Goal: Information Seeking & Learning: Learn about a topic

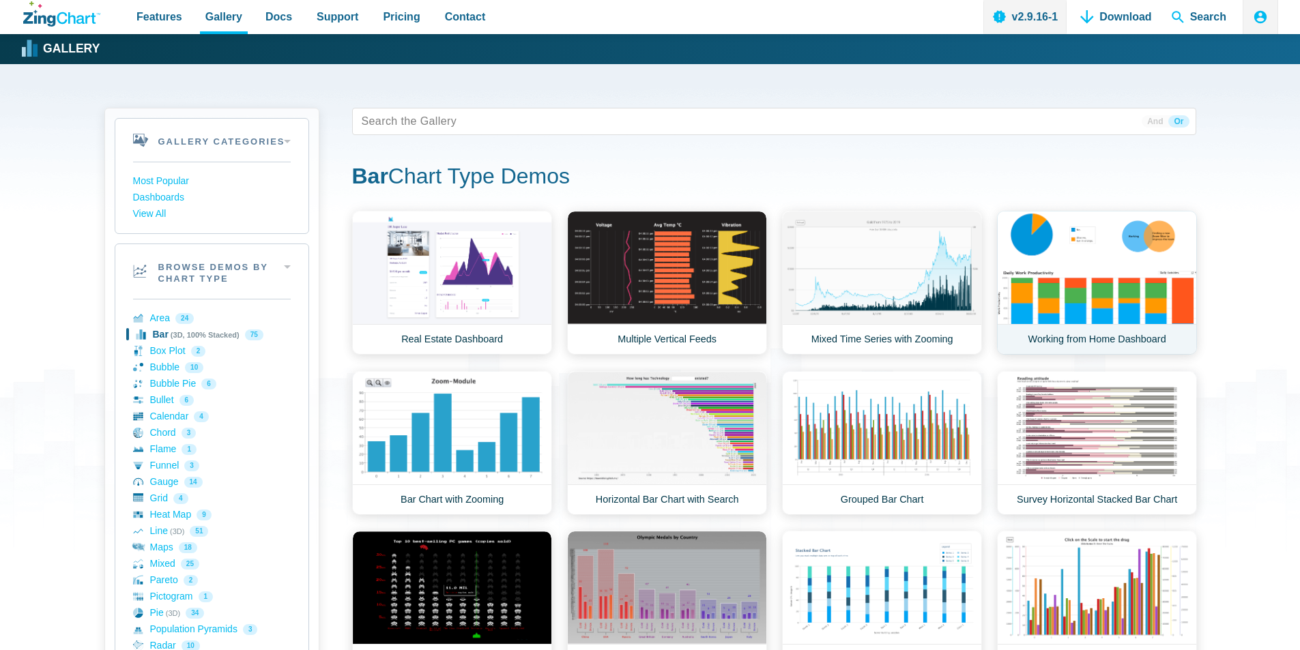
click at [1125, 288] on link "Working from Home Dashboard" at bounding box center [1097, 283] width 200 height 144
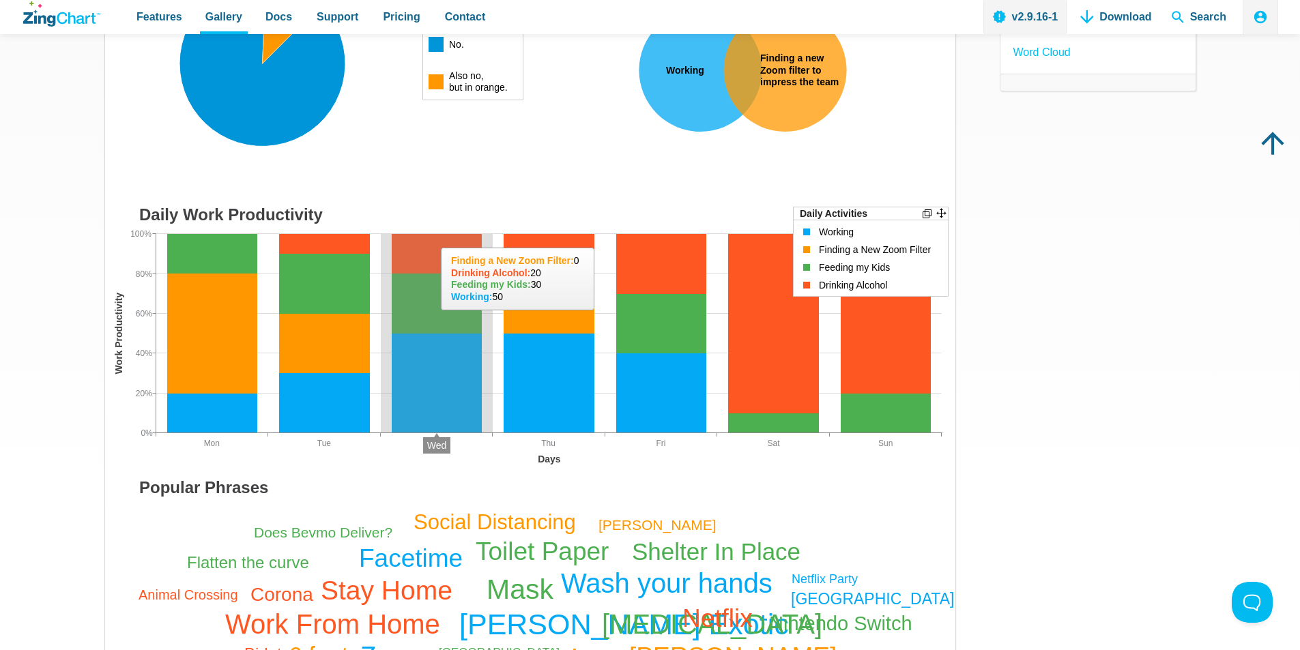
click at [105, 473] on area "App Content" at bounding box center [105, 473] width 0 height 0
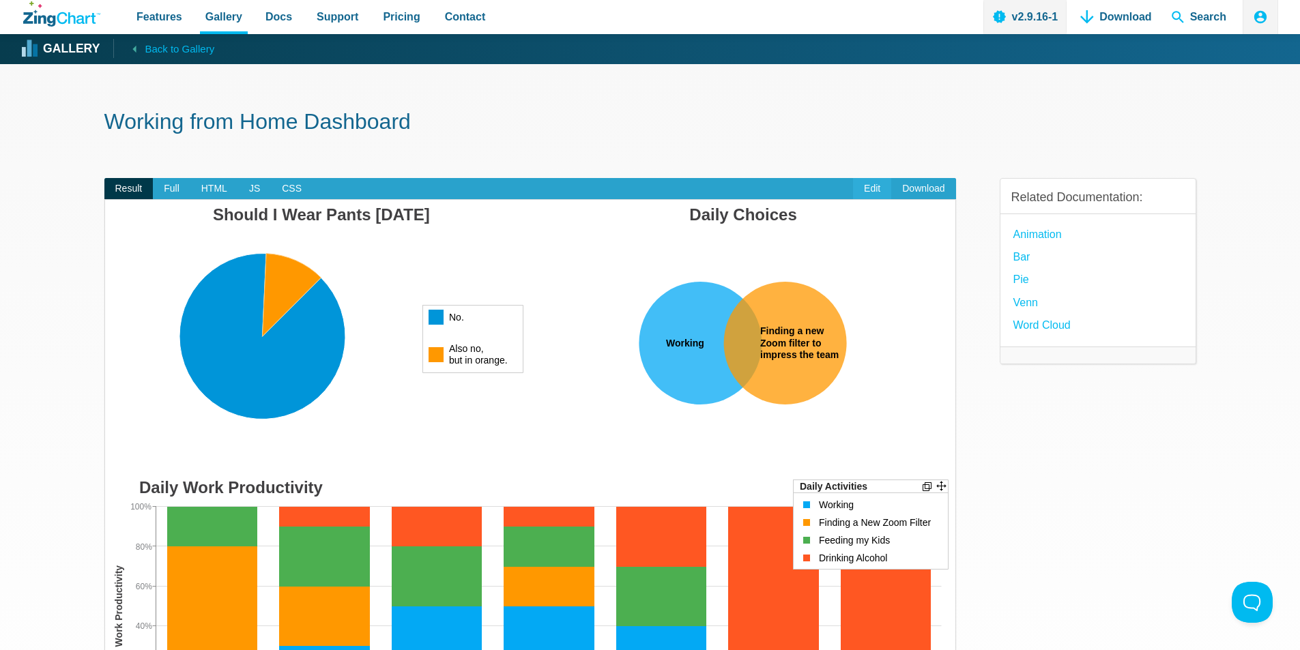
click at [873, 187] on link "Edit" at bounding box center [872, 189] width 38 height 22
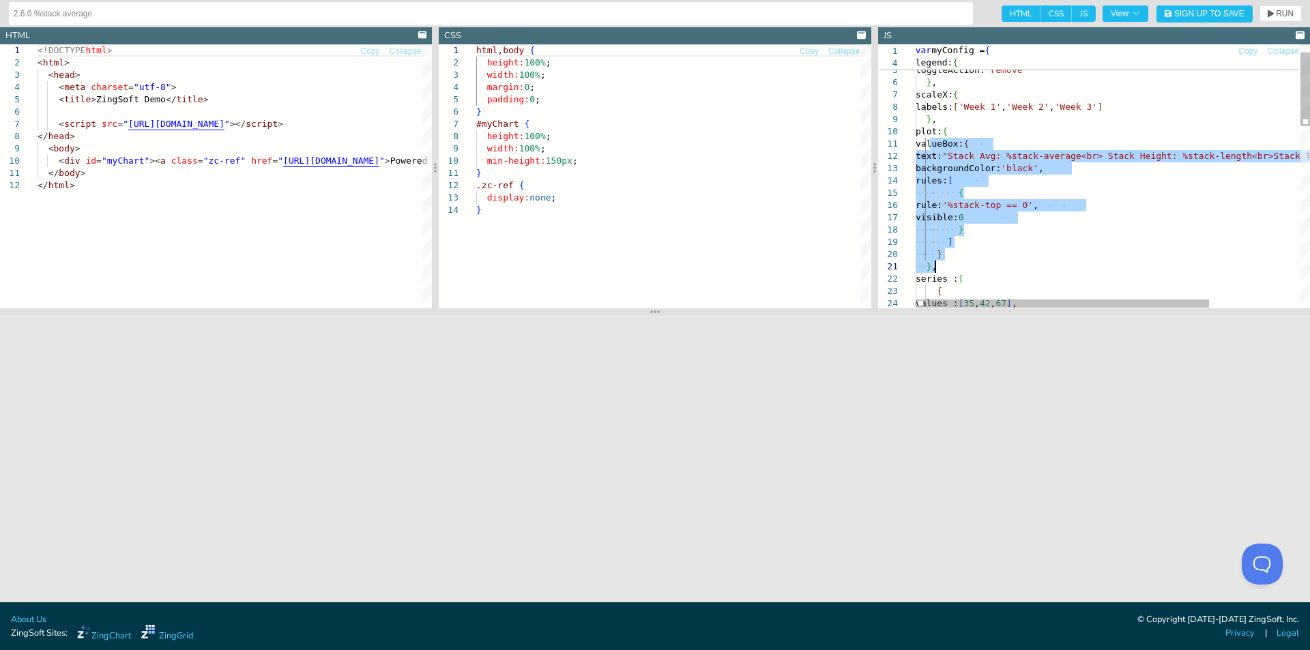
type textarea "valueBox: { text:"Stack Avg: %stack-average<br> Stack Height: %stack-length<br>…"
drag, startPoint x: 931, startPoint y: 145, endPoint x: 969, endPoint y: 254, distance: 115.0
click at [969, 254] on div "series : [ { values : [ 35 , 42 , 67 ] , } } , visible: 0 } ] valueBox: { text:…" at bounding box center [1174, 484] width 516 height 939
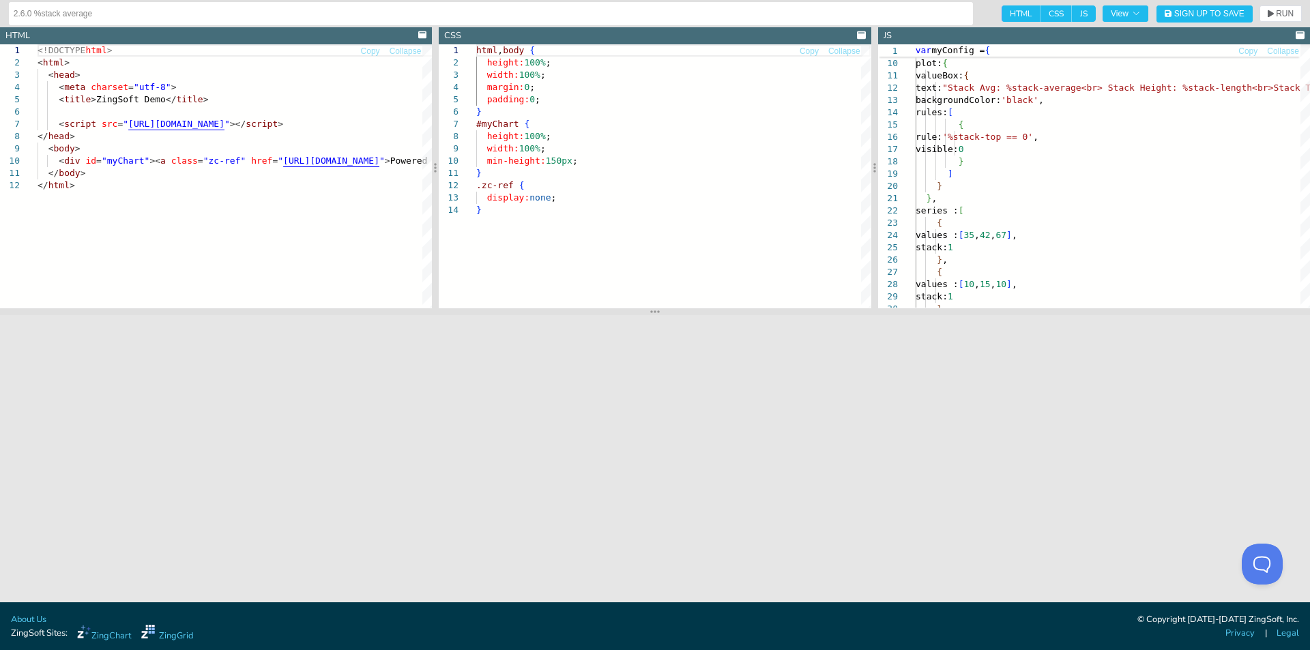
type textarea "</body> </html>"
click at [264, 210] on div "<!DOCTYPE html > < html > < head > < meta charset = "utf-8" > < title > ZingSof…" at bounding box center [303, 243] width 531 height 398
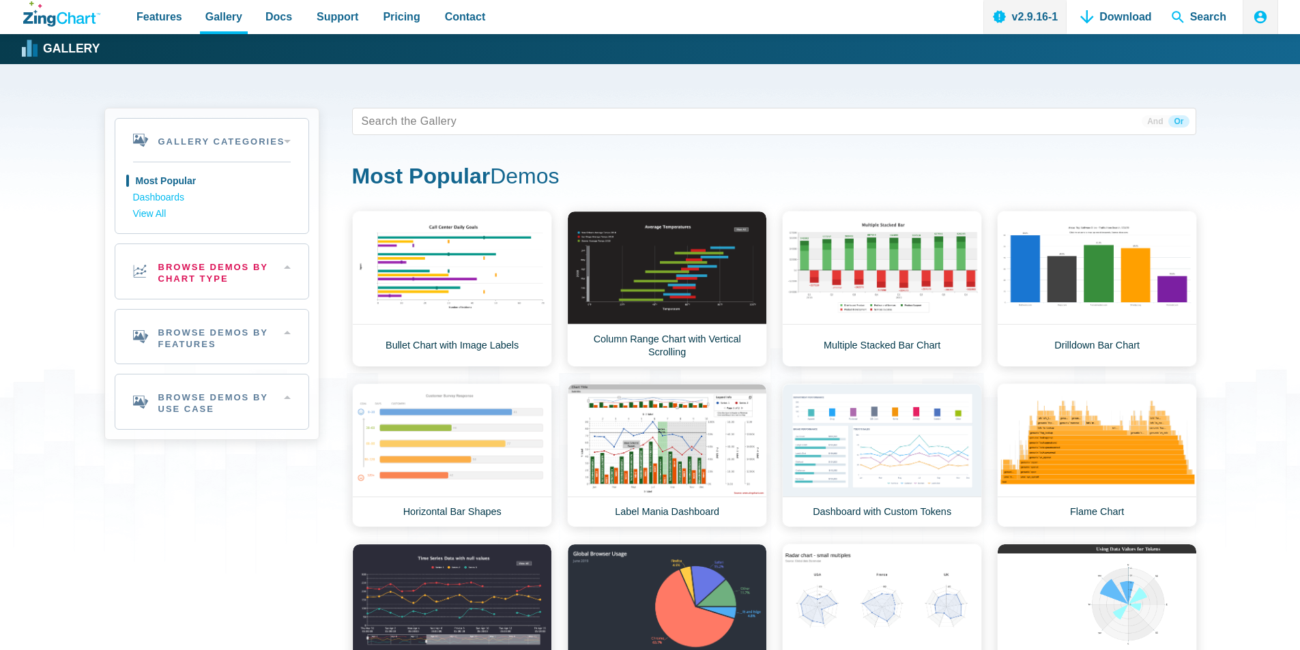
click at [211, 269] on h2 "Browse Demos By Chart Type" at bounding box center [211, 271] width 193 height 55
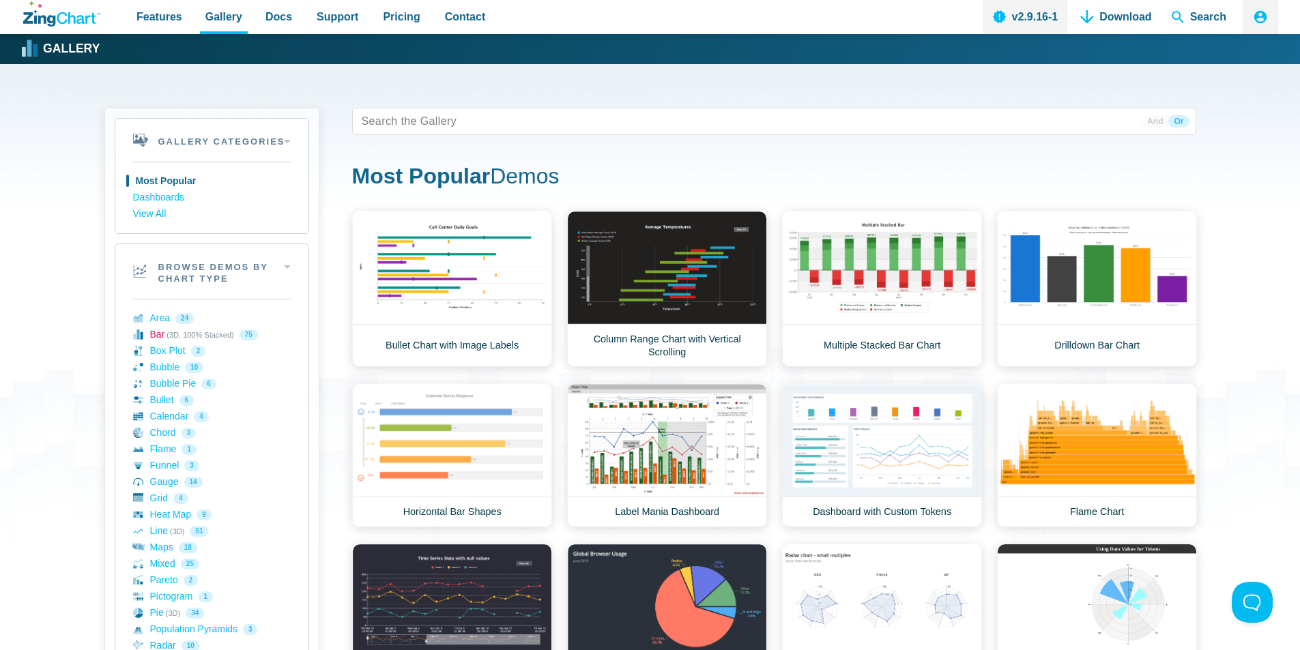
click at [154, 336] on link "Bar (3D, 100% Stacked) 75" at bounding box center [212, 335] width 158 height 16
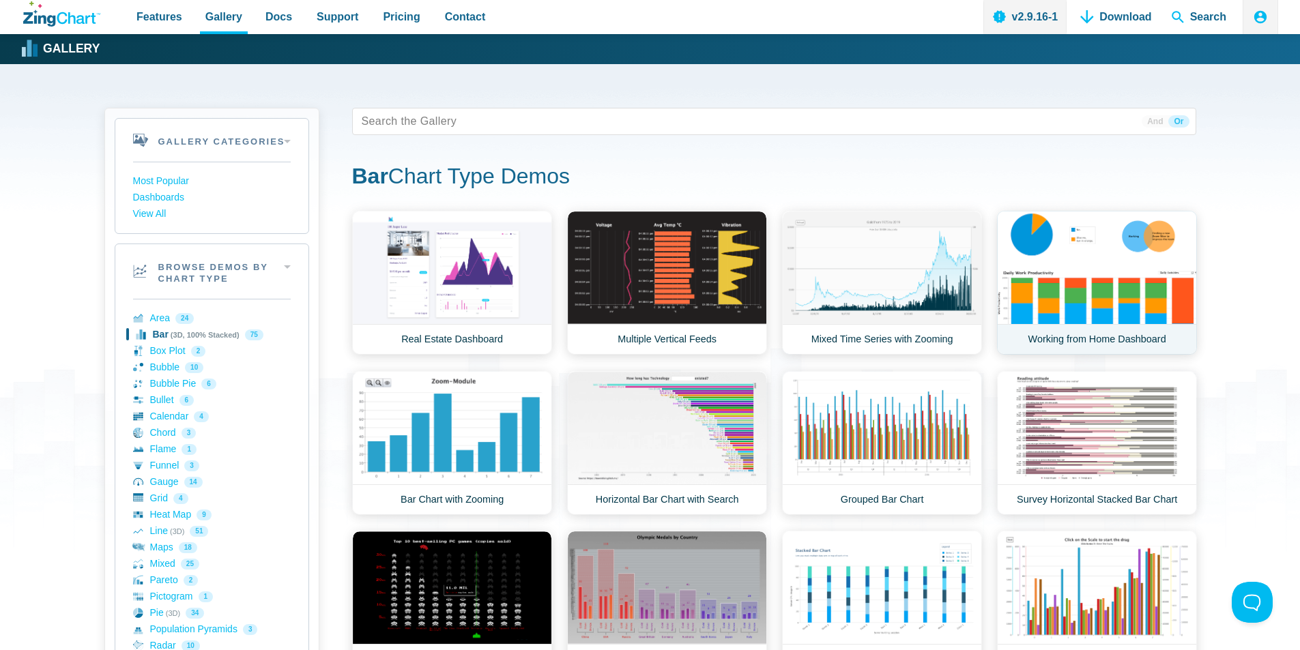
click at [1025, 297] on link "Working from Home Dashboard" at bounding box center [1097, 283] width 200 height 144
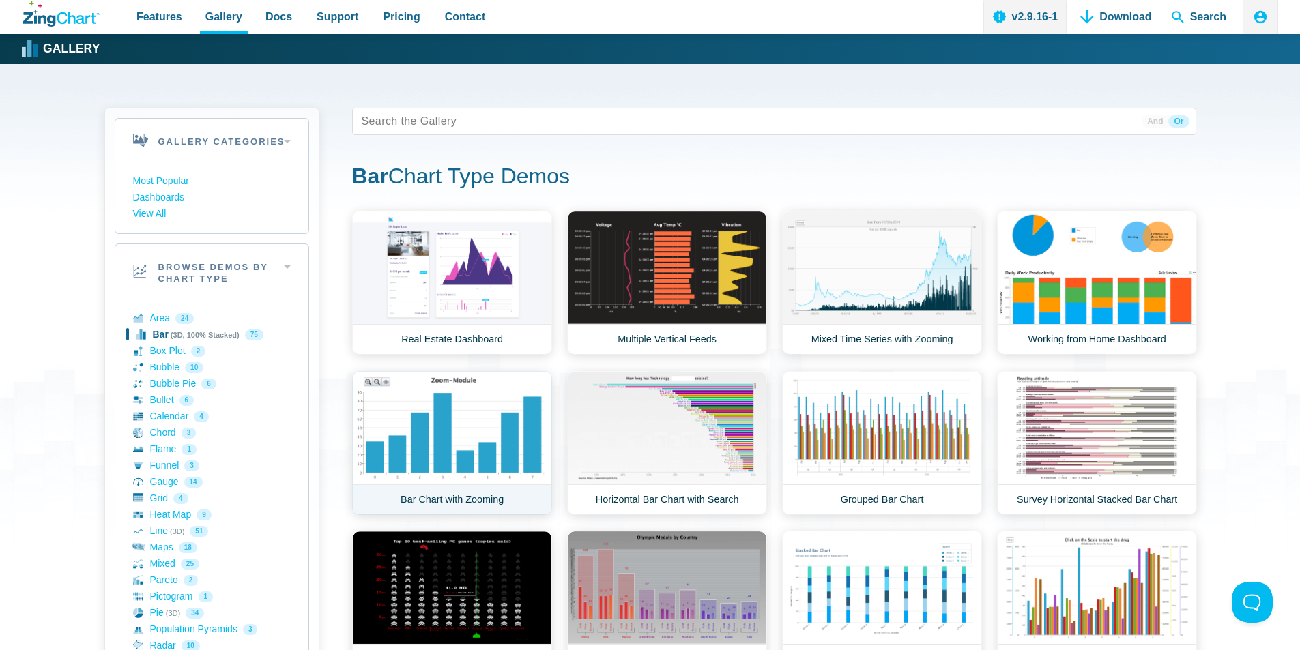
click at [471, 402] on link "Bar Chart with Zooming" at bounding box center [452, 443] width 200 height 144
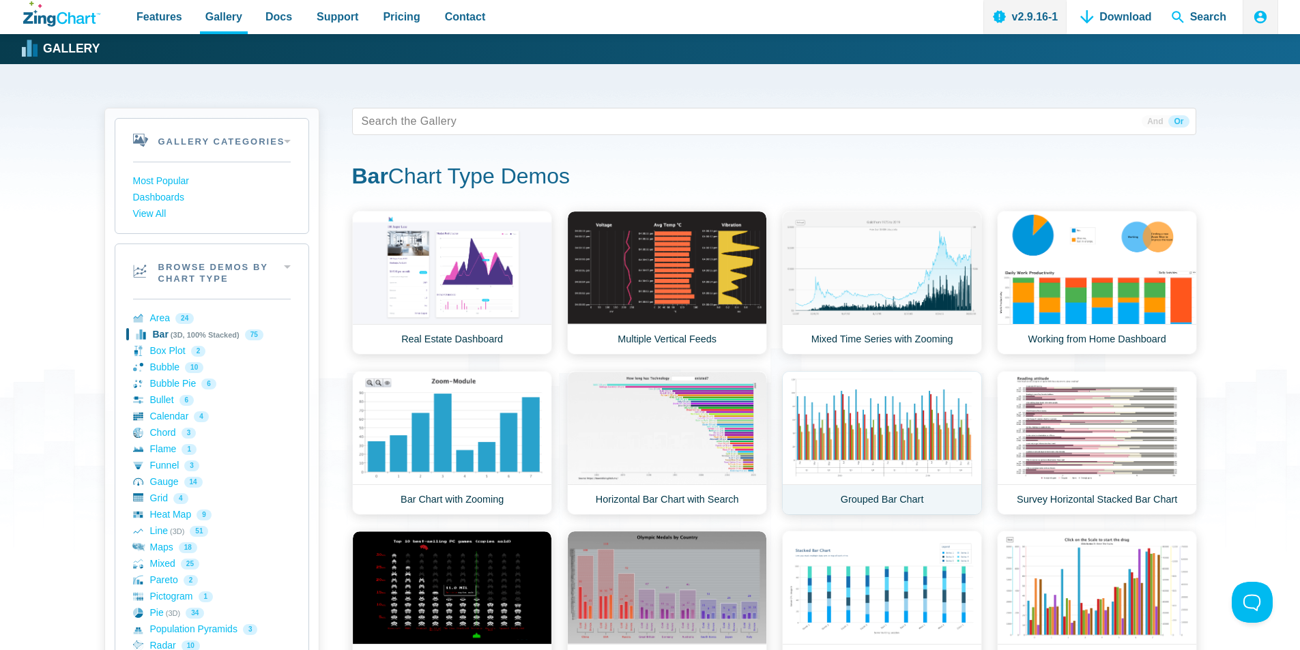
scroll to position [205, 0]
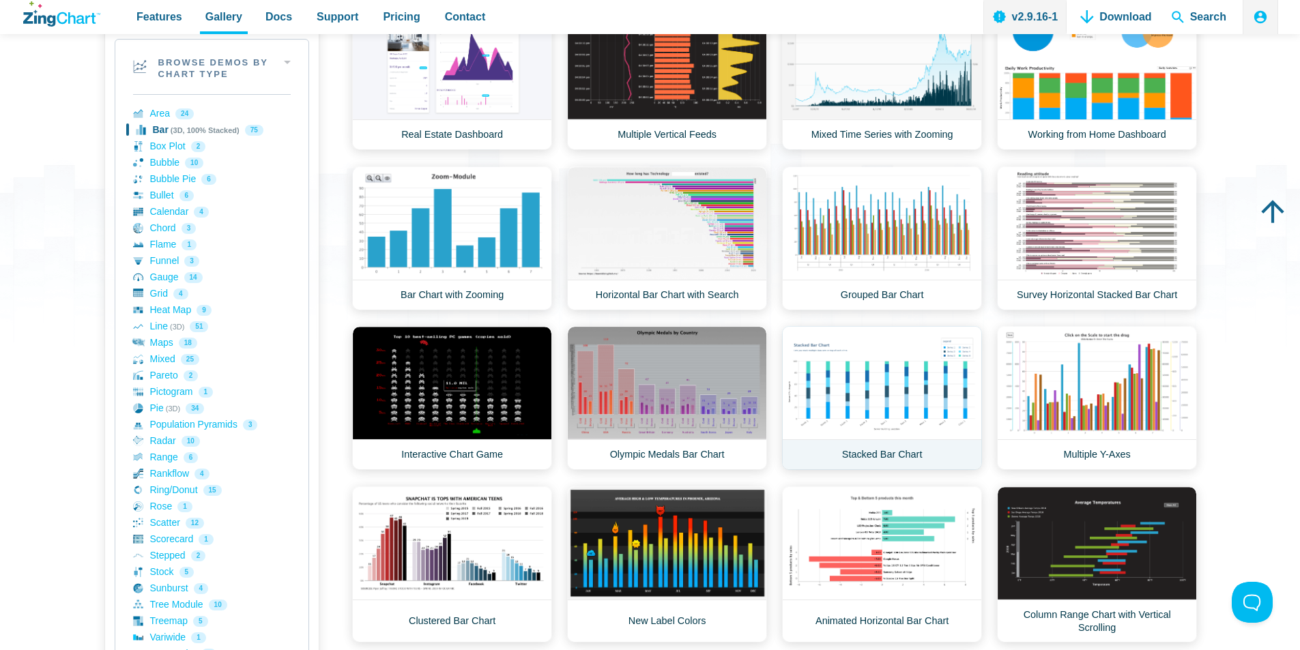
click at [868, 379] on link "Stacked Bar Chart" at bounding box center [882, 398] width 200 height 144
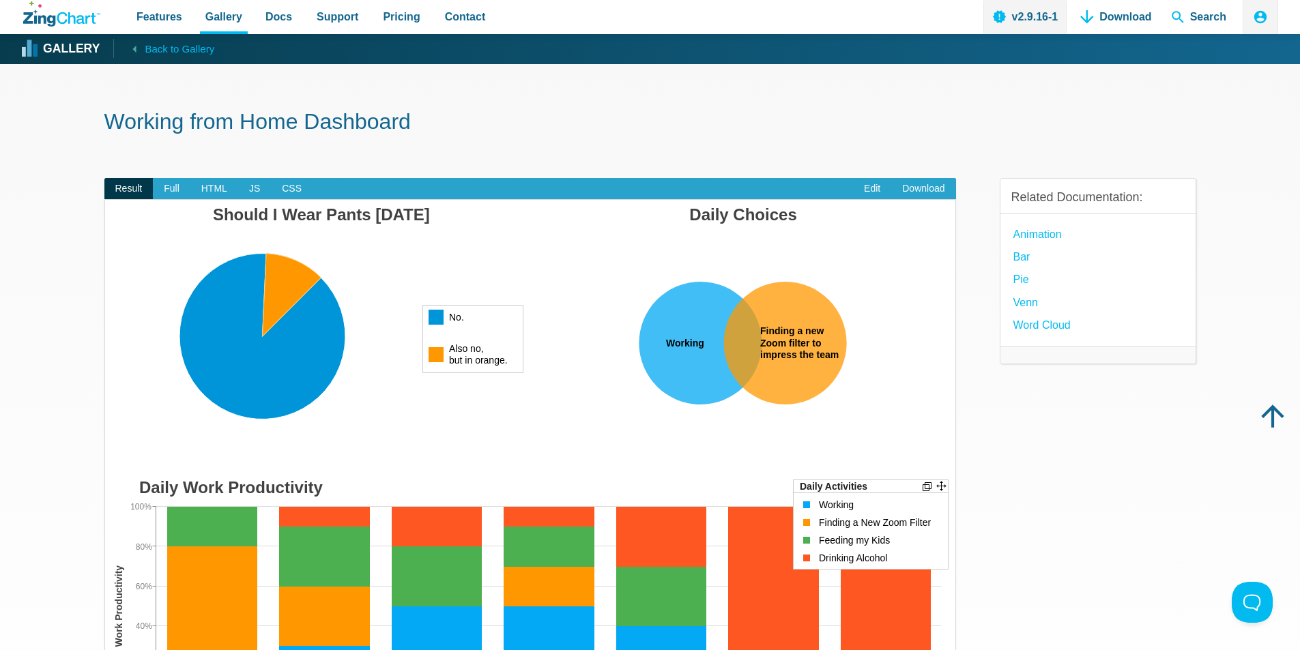
scroll to position [273, 0]
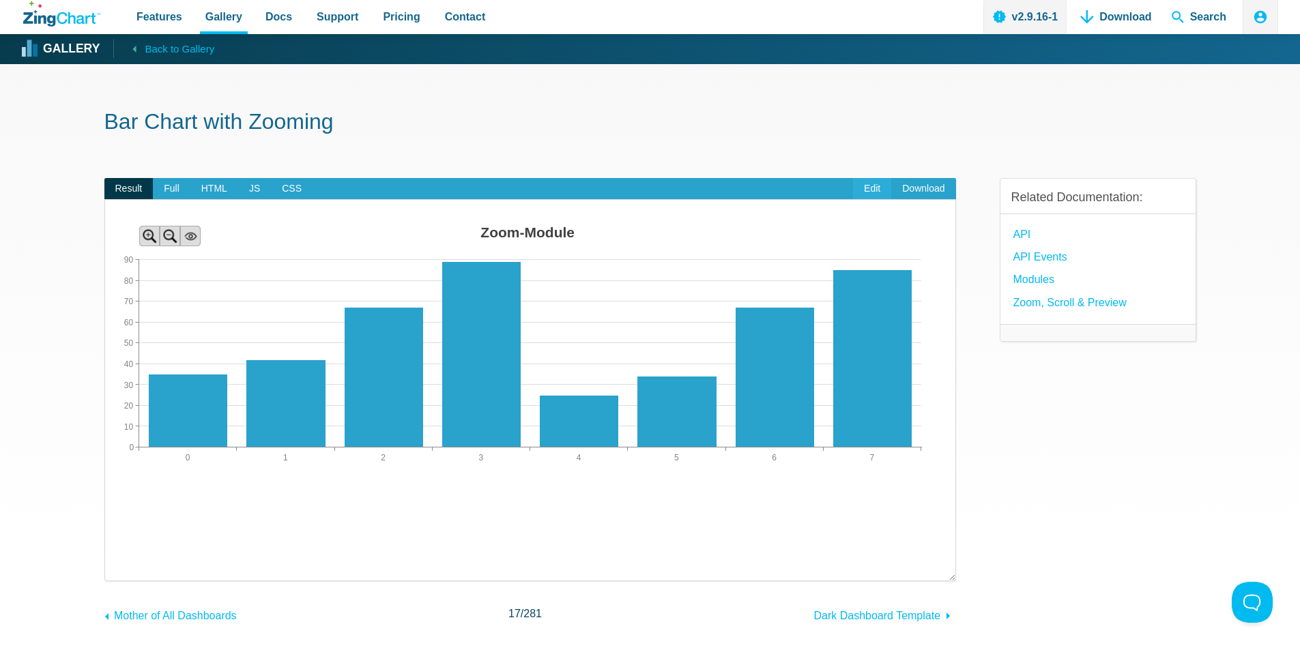
click at [879, 182] on link "Edit" at bounding box center [872, 189] width 38 height 22
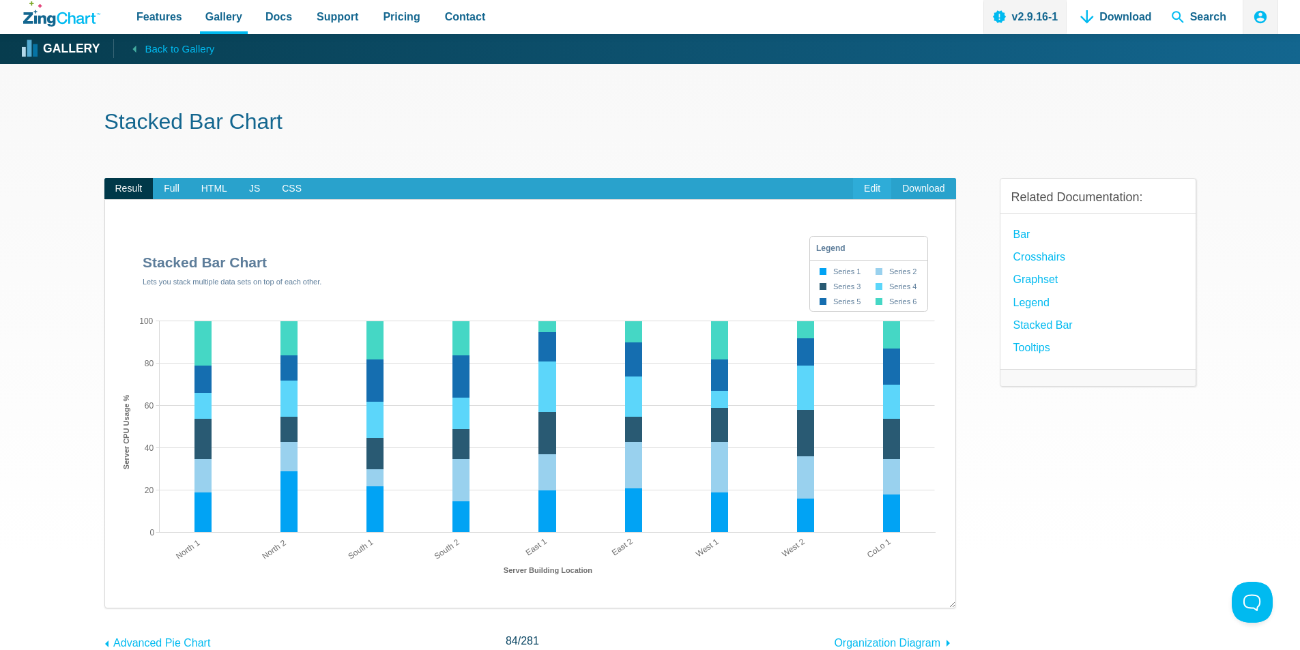
click at [867, 189] on link "Edit" at bounding box center [872, 189] width 38 height 22
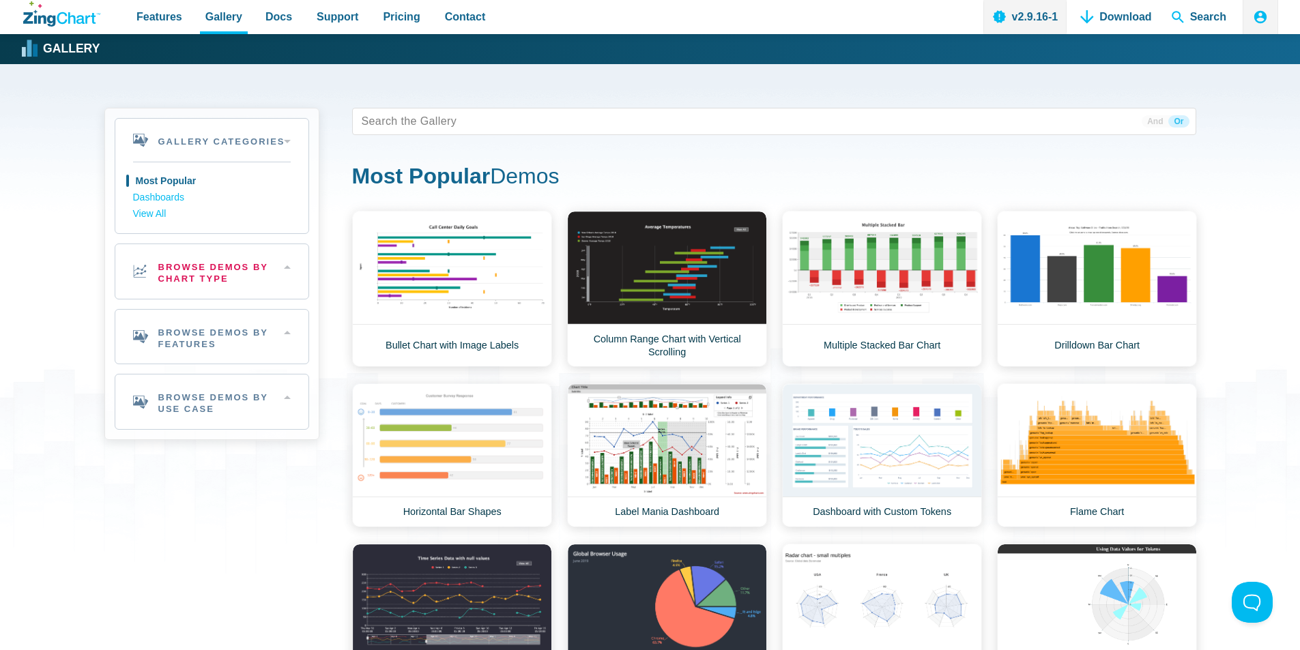
click at [216, 271] on h2 "Browse Demos By Chart Type" at bounding box center [211, 271] width 193 height 55
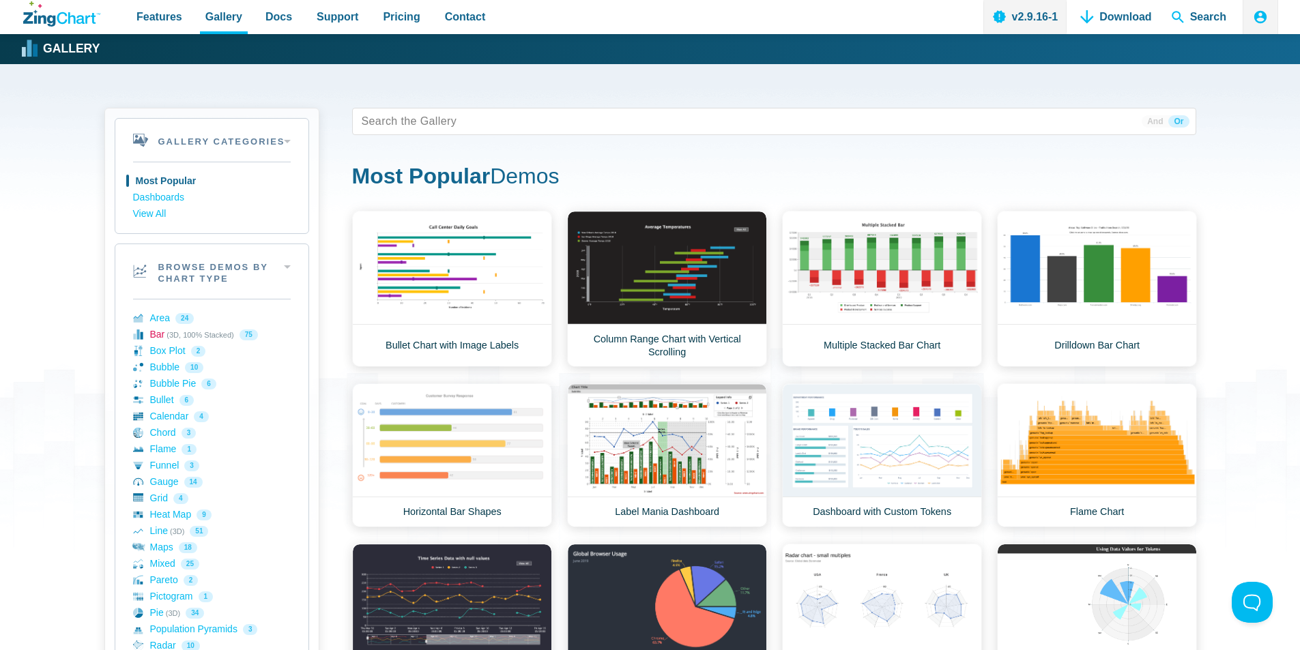
click at [149, 339] on link "Bar (3D, 100% Stacked) 75" at bounding box center [212, 335] width 158 height 16
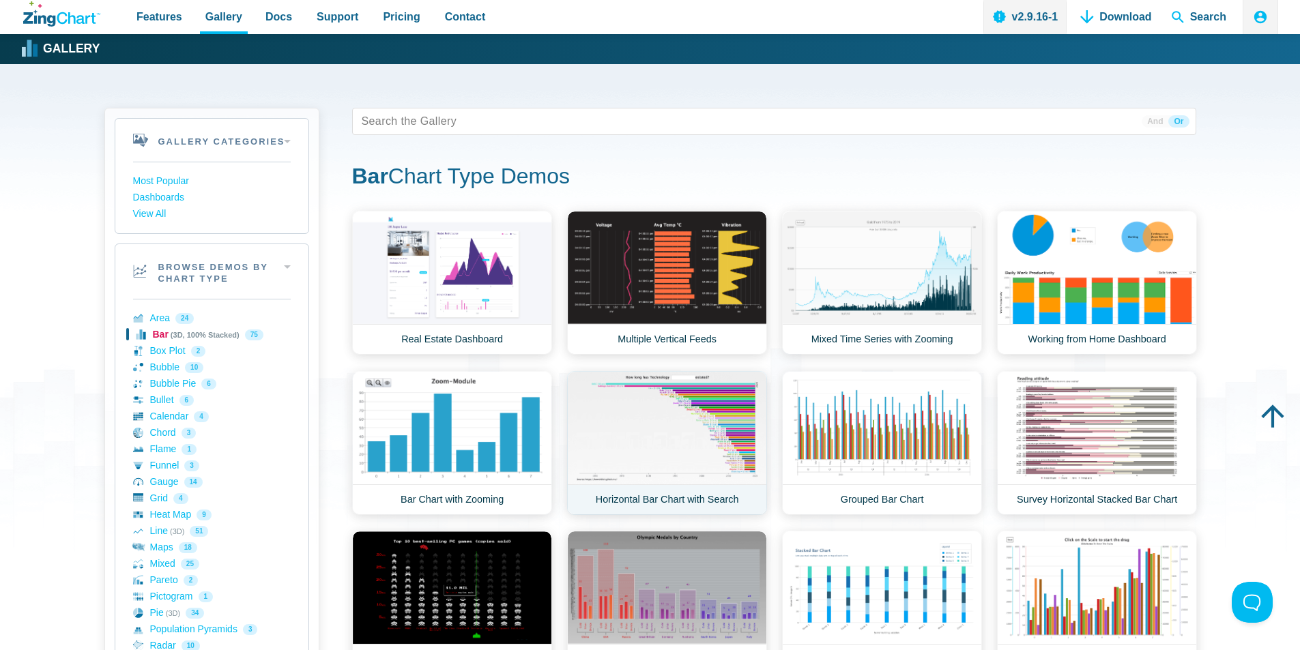
scroll to position [136, 0]
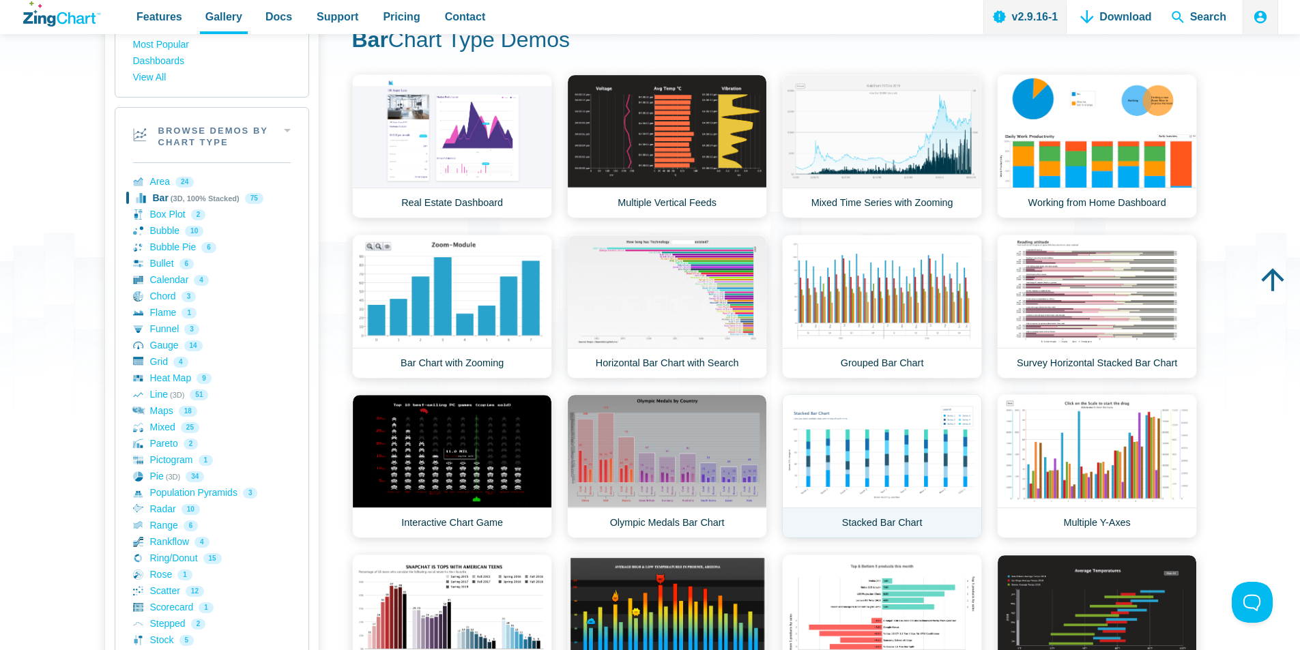
click at [916, 478] on link "Stacked Bar Chart" at bounding box center [882, 466] width 200 height 144
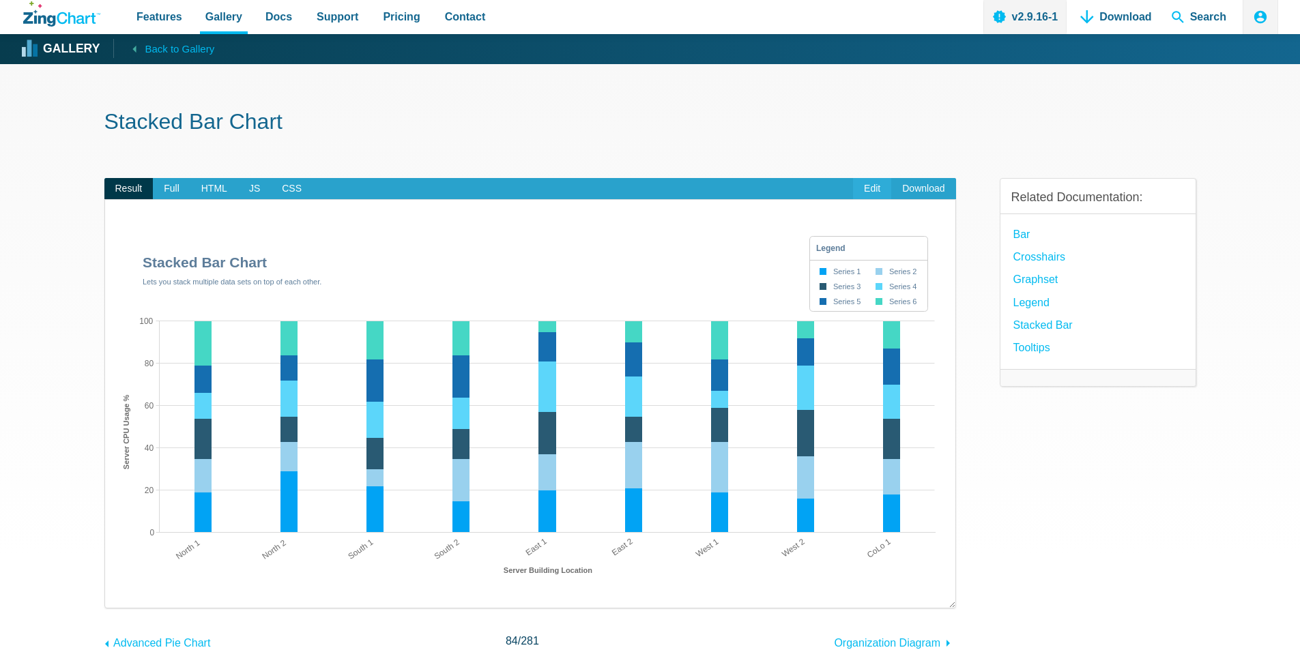
click at [873, 184] on link "Edit" at bounding box center [872, 189] width 38 height 22
click at [1033, 259] on link "Crosshairs" at bounding box center [1039, 257] width 52 height 18
drag, startPoint x: 310, startPoint y: 126, endPoint x: 368, endPoint y: 347, distance: 228.5
click at [310, 126] on h1 "Stacked Bar Chart" at bounding box center [650, 123] width 1092 height 31
click at [868, 184] on link "Edit" at bounding box center [872, 189] width 38 height 22
